Goal: Task Accomplishment & Management: Use online tool/utility

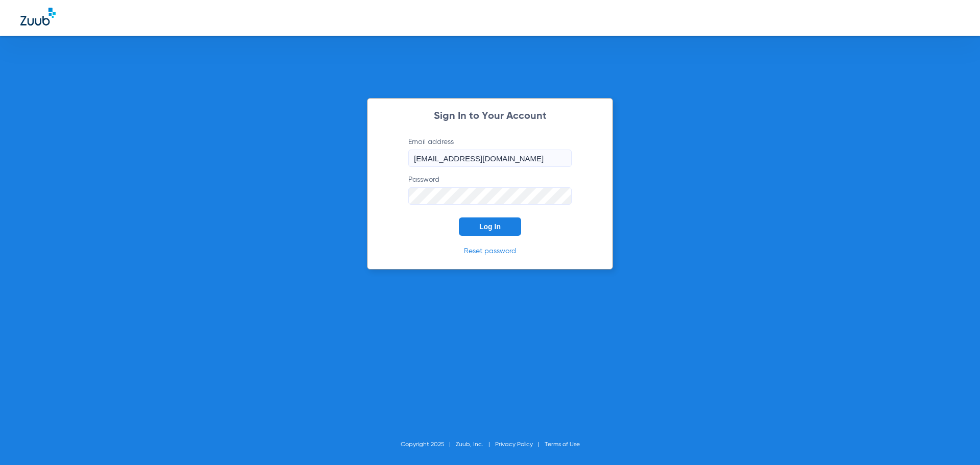
click at [498, 230] on span "Log In" at bounding box center [489, 227] width 21 height 8
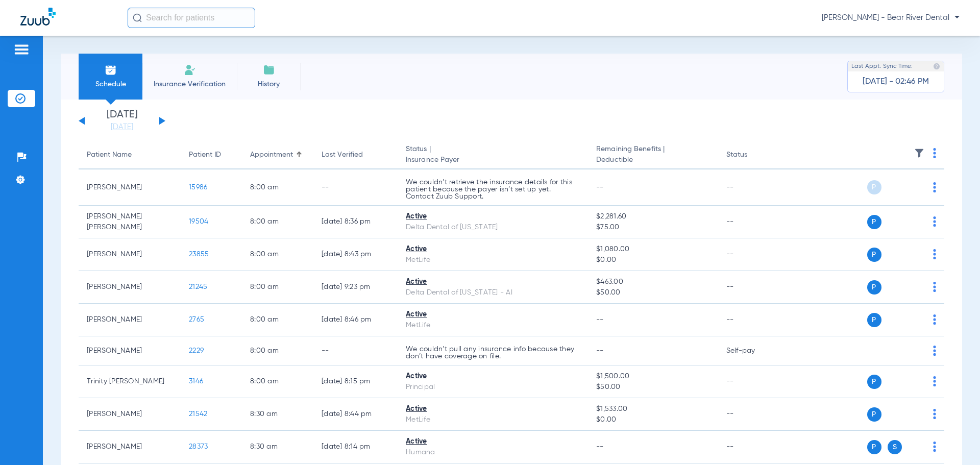
click at [161, 120] on button at bounding box center [162, 121] width 6 height 8
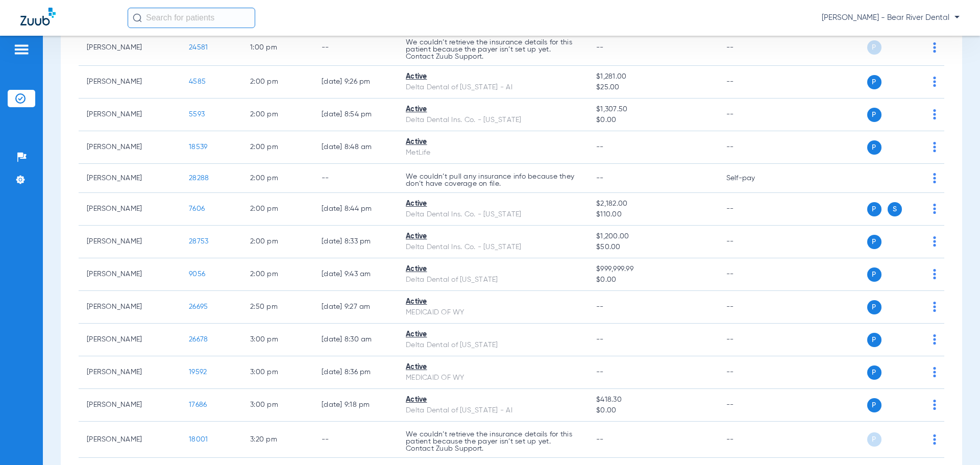
scroll to position [1429, 0]
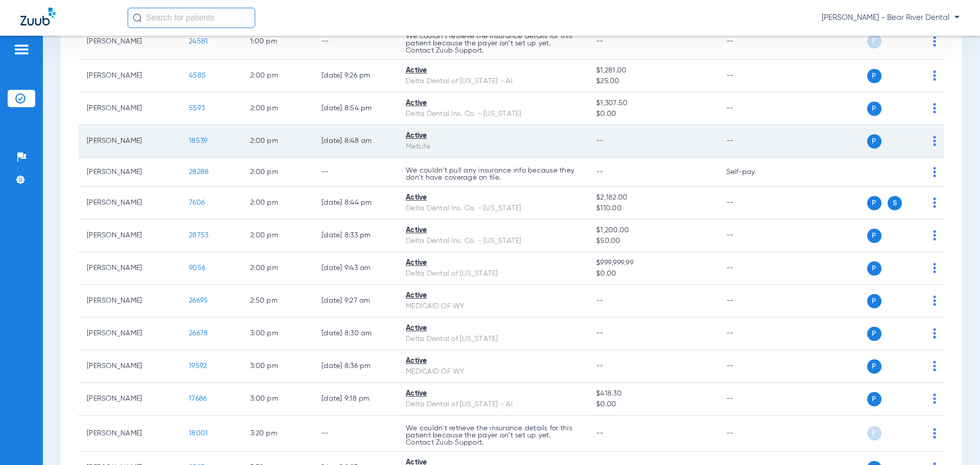
click at [198, 140] on span "18539" at bounding box center [198, 140] width 18 height 7
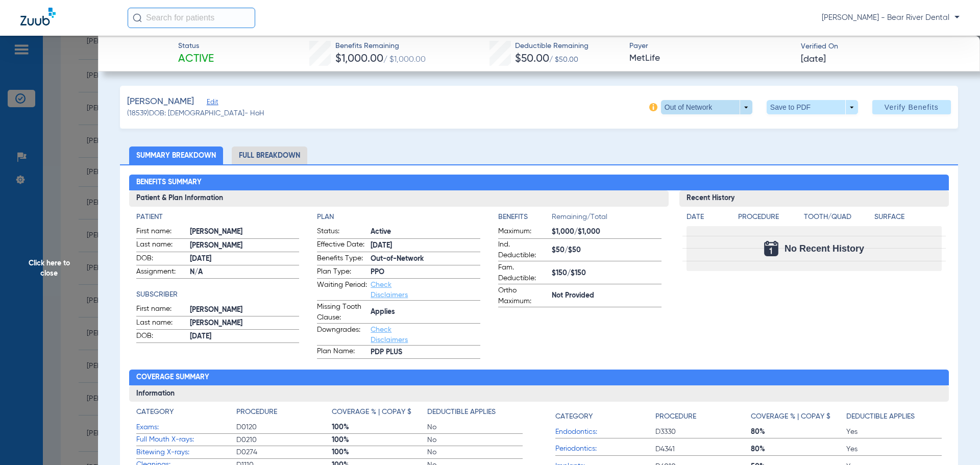
click at [738, 105] on span at bounding box center [706, 107] width 91 height 14
click at [748, 140] on div at bounding box center [490, 232] width 980 height 465
click at [847, 110] on span at bounding box center [812, 107] width 91 height 14
click at [815, 133] on button "insert_drive_file Save to PDF" at bounding box center [797, 127] width 77 height 20
